Goal: Task Accomplishment & Management: Use online tool/utility

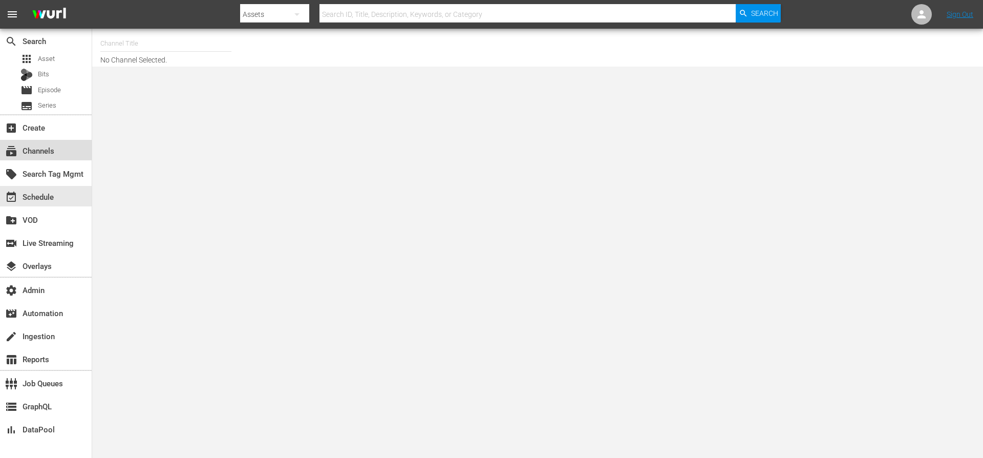
click at [51, 151] on div "subscriptions Channels" at bounding box center [28, 148] width 57 height 9
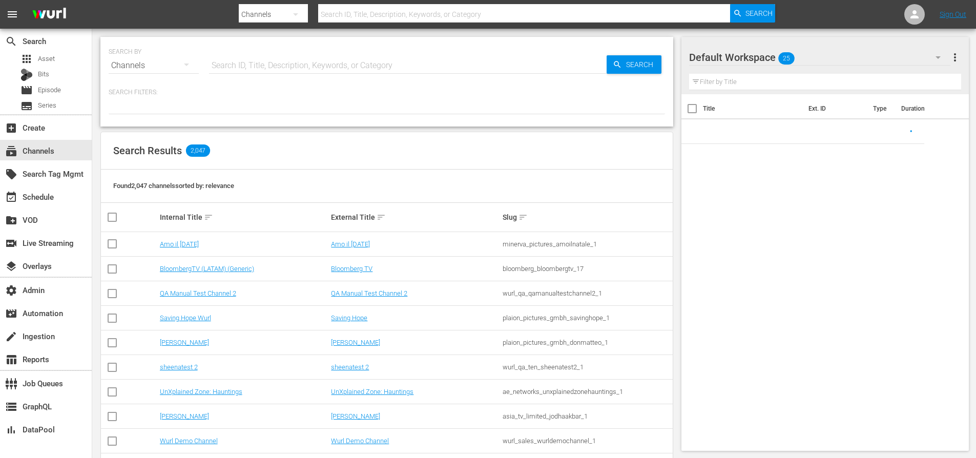
click at [347, 18] on input "text" at bounding box center [524, 14] width 412 height 25
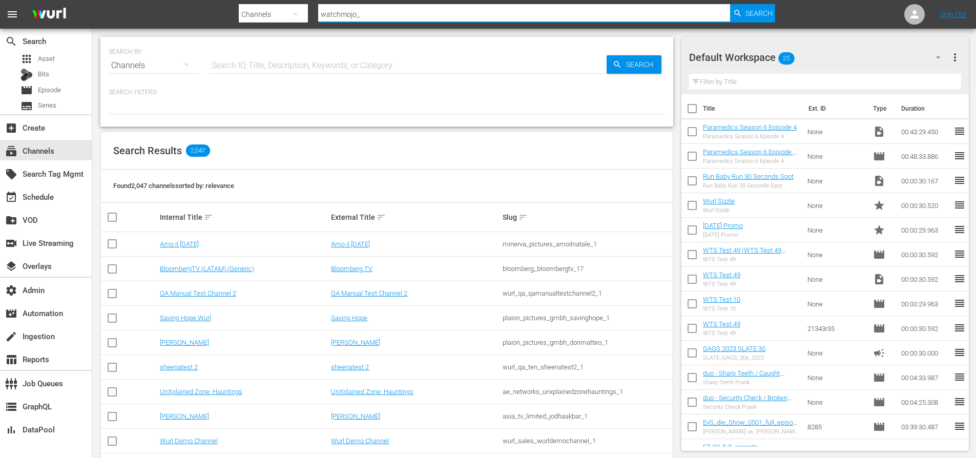
type input "watchmojo_1"
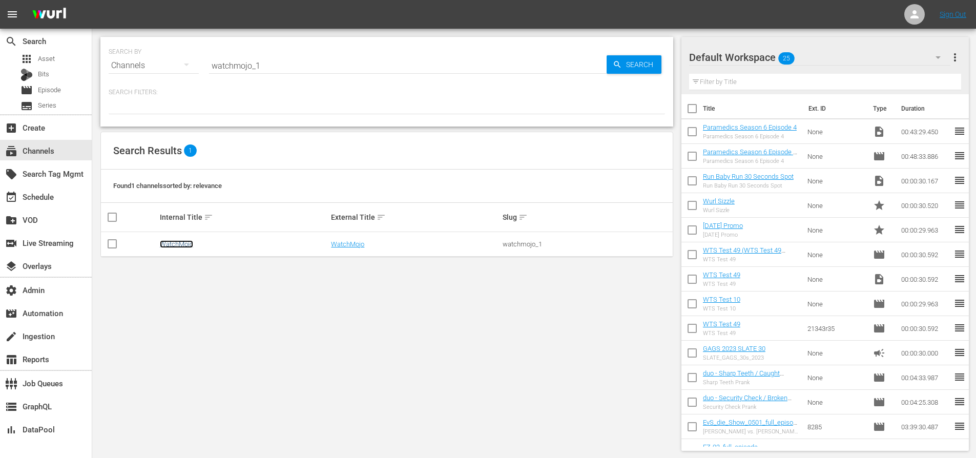
click at [181, 247] on link "WatchMojo" at bounding box center [176, 244] width 33 height 8
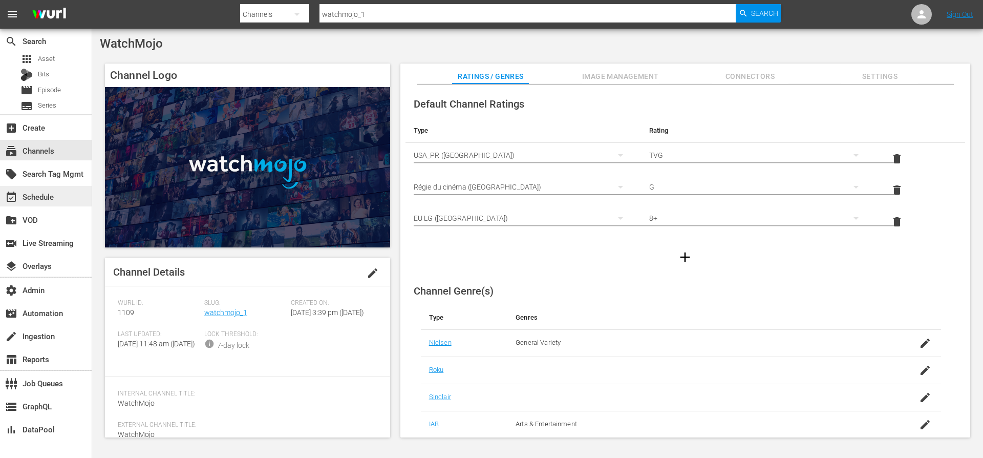
click at [52, 200] on div "event_available Schedule" at bounding box center [28, 195] width 57 height 9
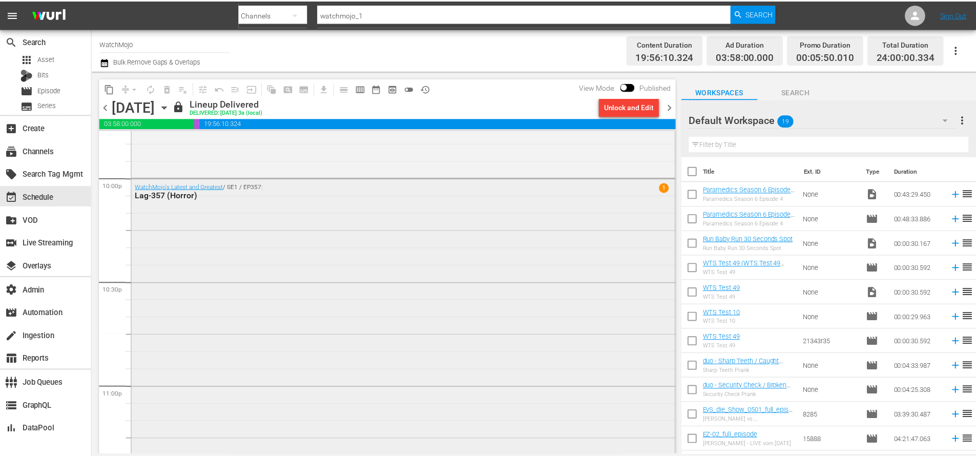
scroll to position [4691, 0]
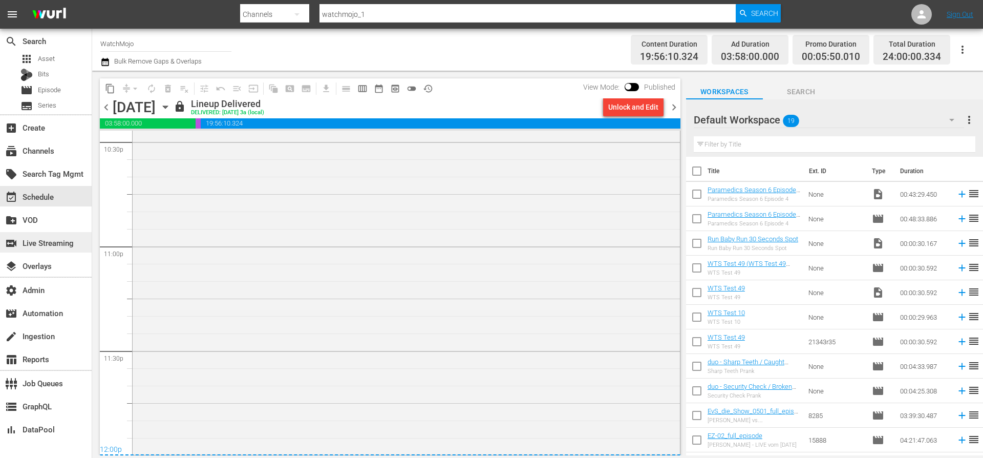
click at [51, 240] on div "switch_video Live Streaming" at bounding box center [28, 241] width 57 height 9
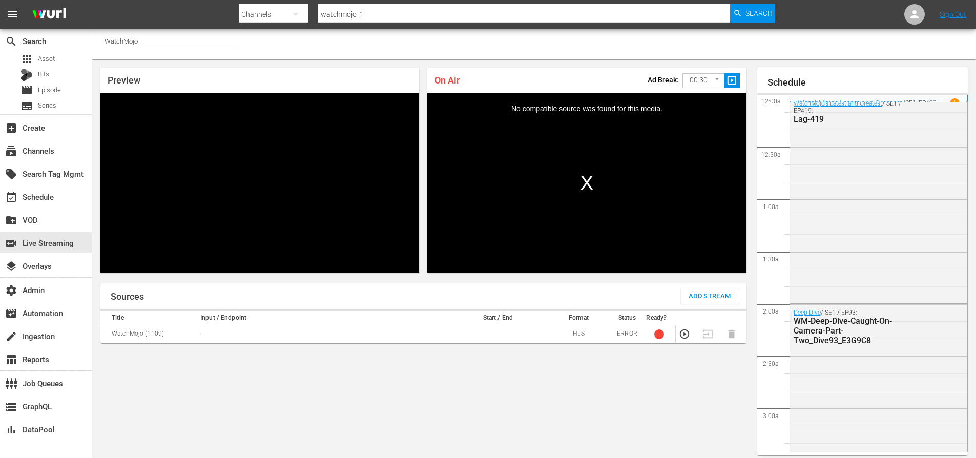
scroll to position [45, 0]
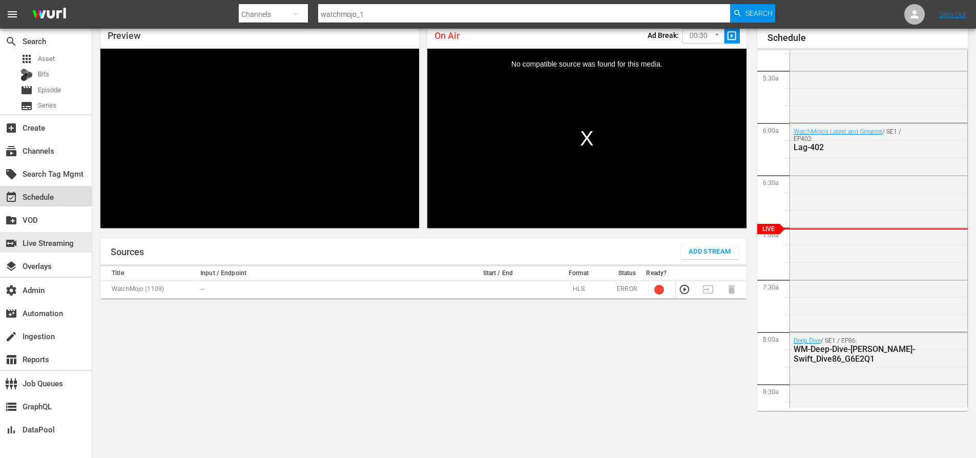
click at [30, 197] on div "event_available Schedule" at bounding box center [28, 195] width 57 height 9
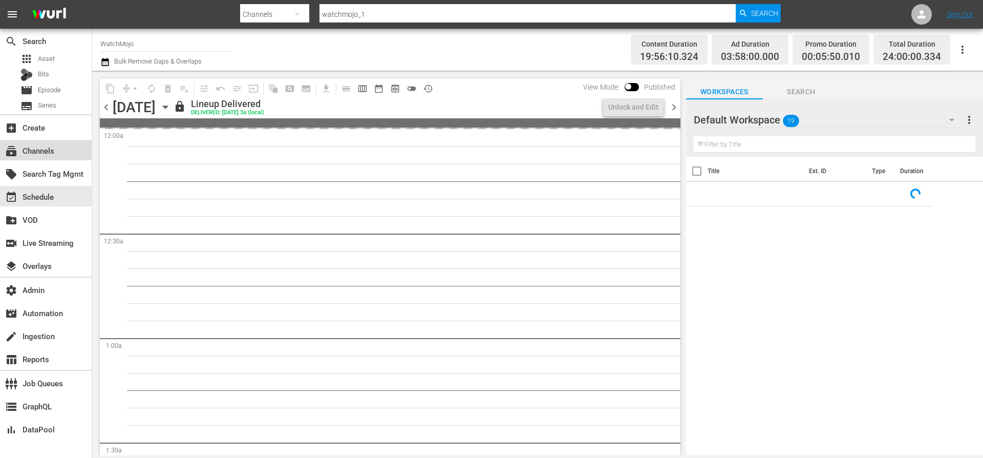
click at [41, 148] on div "subscriptions Channels" at bounding box center [28, 148] width 57 height 9
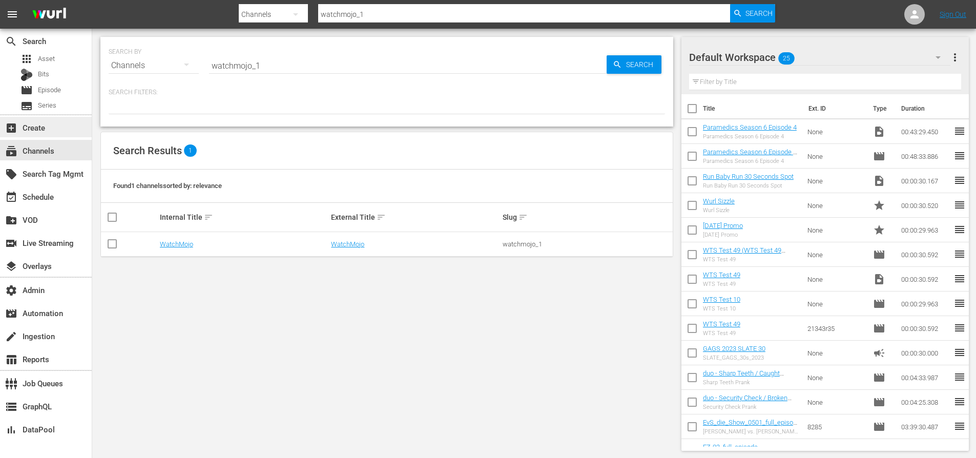
click at [46, 128] on div "add_box Create" at bounding box center [28, 125] width 57 height 9
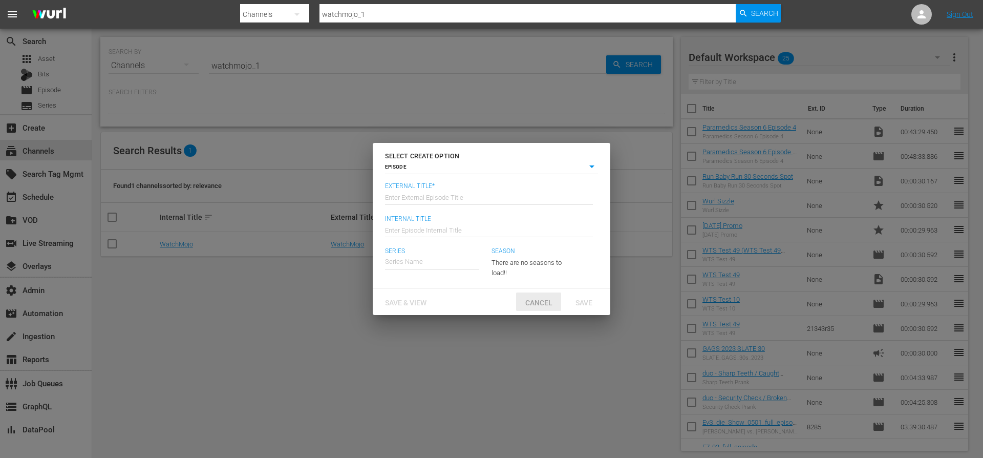
click at [532, 306] on span "Cancel" at bounding box center [539, 303] width 44 height 8
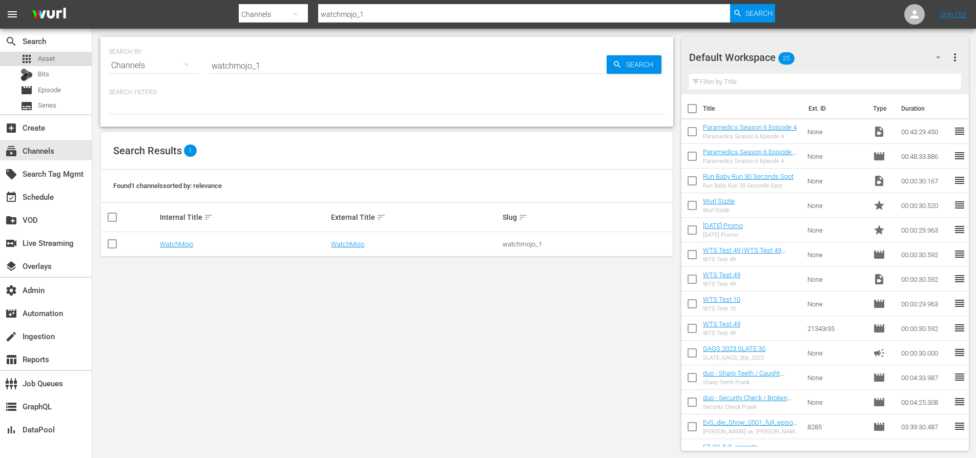
click at [50, 59] on span "Asset" at bounding box center [46, 59] width 17 height 10
